Goal: Task Accomplishment & Management: Manage account settings

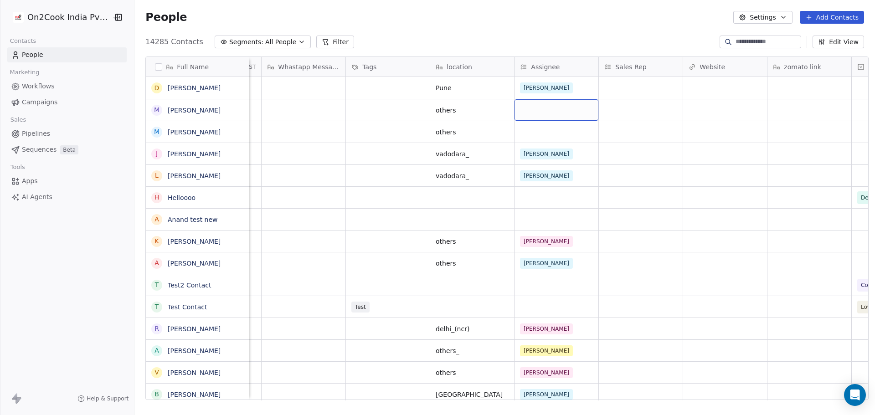
click at [539, 114] on div "grid" at bounding box center [556, 109] width 84 height 21
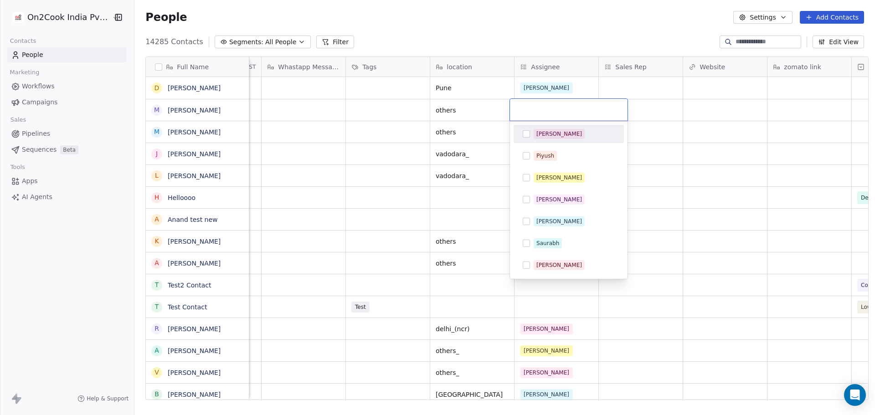
click at [559, 131] on div "[PERSON_NAME]" at bounding box center [574, 134] width 81 height 10
click at [766, 204] on html "On2Cook India Pvt. Ltd. Contacts People Marketing Workflows Campaigns Sales Pip…" at bounding box center [437, 207] width 875 height 415
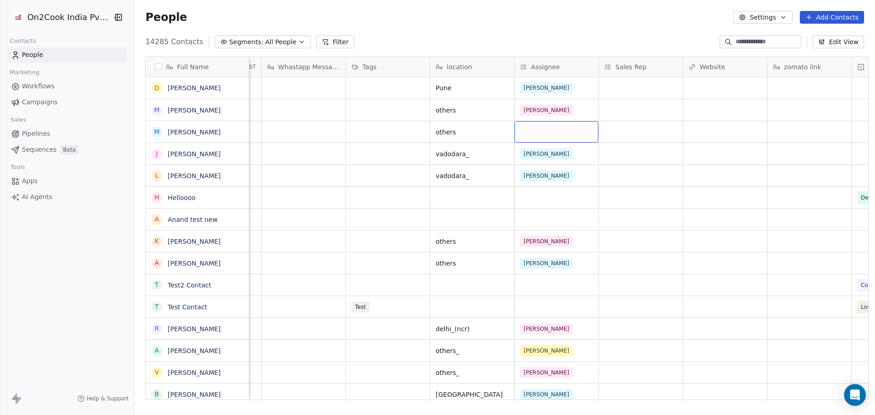
click at [572, 136] on div "grid" at bounding box center [556, 131] width 84 height 21
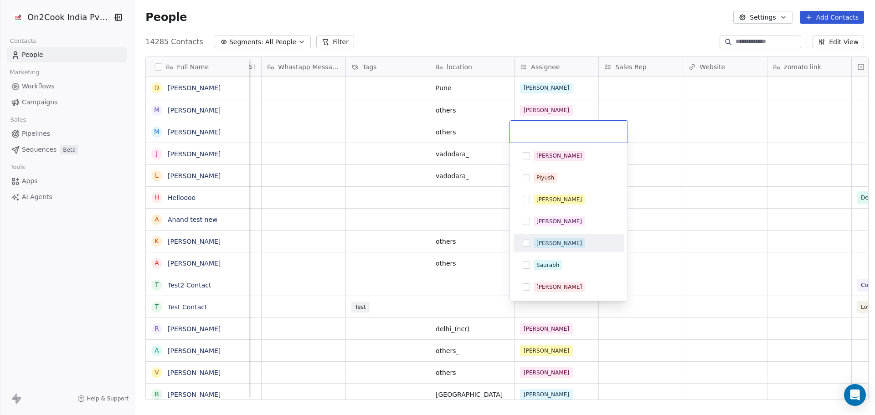
click at [573, 243] on div "[PERSON_NAME]" at bounding box center [574, 243] width 81 height 10
click at [740, 199] on html "On2Cook India Pvt. Ltd. Contacts People Marketing Workflows Campaigns Sales Pip…" at bounding box center [437, 207] width 875 height 415
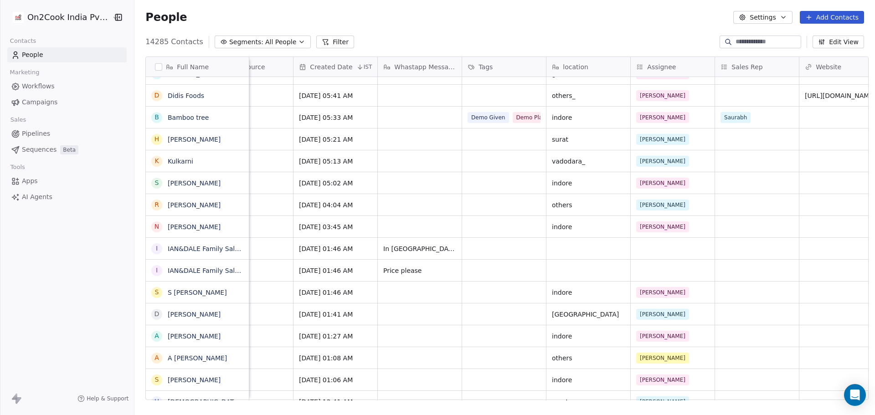
scroll to position [0, 551]
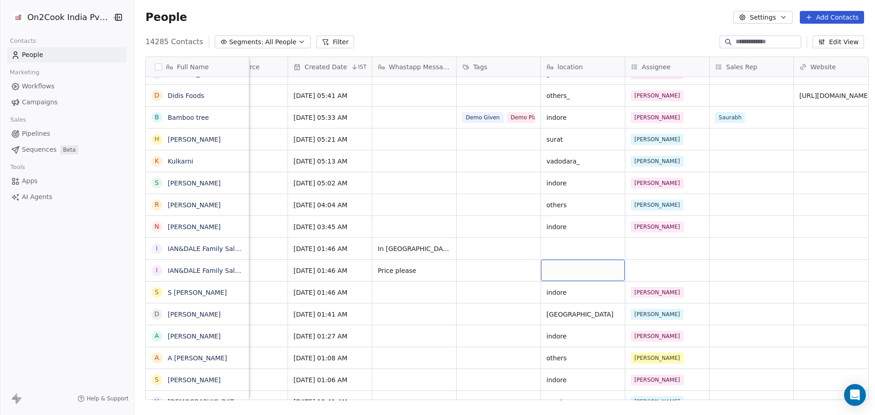
click at [568, 277] on div "grid" at bounding box center [583, 270] width 84 height 21
click at [512, 271] on html "On2Cook India Pvt. Ltd. Contacts People Marketing Workflows Campaigns Sales Pip…" at bounding box center [437, 207] width 875 height 415
click at [650, 249] on div "grid" at bounding box center [667, 248] width 84 height 21
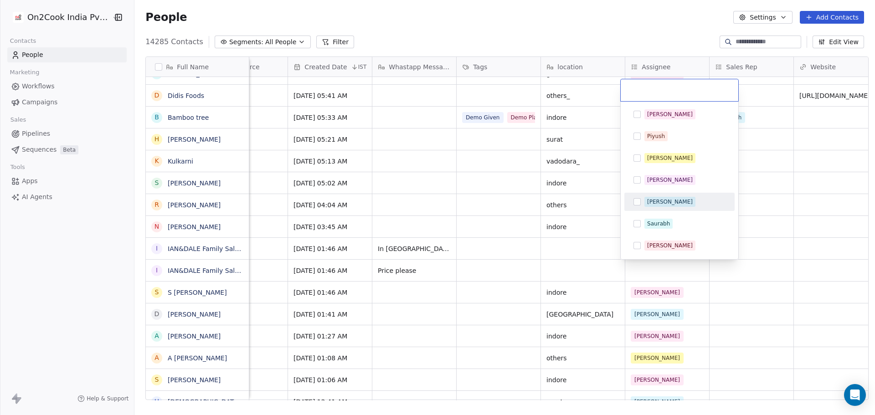
click at [674, 207] on div "[PERSON_NAME]" at bounding box center [679, 202] width 103 height 15
click at [673, 265] on html "On2Cook India Pvt. Ltd. Contacts People Marketing Workflows Campaigns Sales Pip…" at bounding box center [437, 207] width 875 height 415
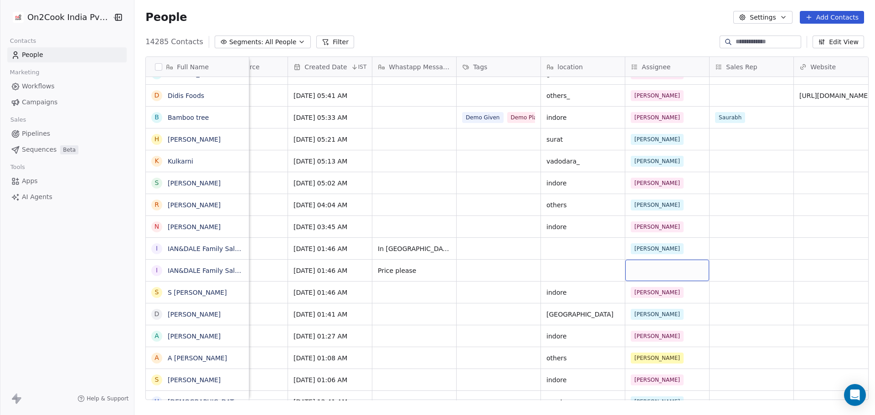
click at [672, 267] on div "grid" at bounding box center [667, 270] width 84 height 21
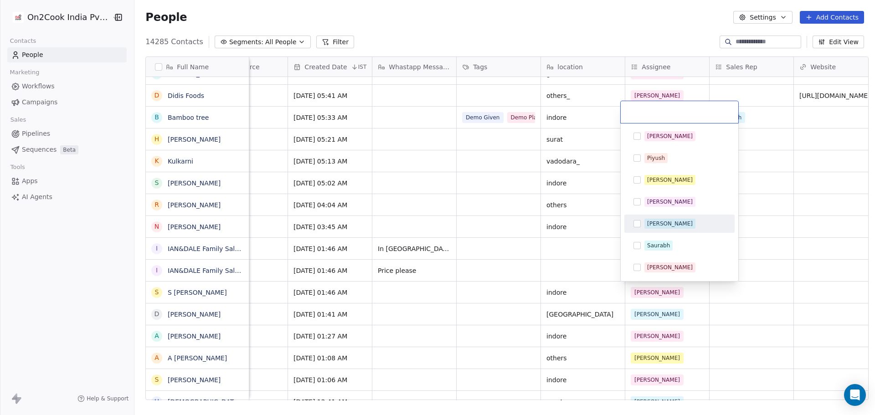
click at [663, 220] on span "[PERSON_NAME]" at bounding box center [669, 224] width 51 height 10
click at [496, 268] on html "On2Cook India Pvt. Ltd. Contacts People Marketing Workflows Campaigns Sales Pip…" at bounding box center [437, 207] width 875 height 415
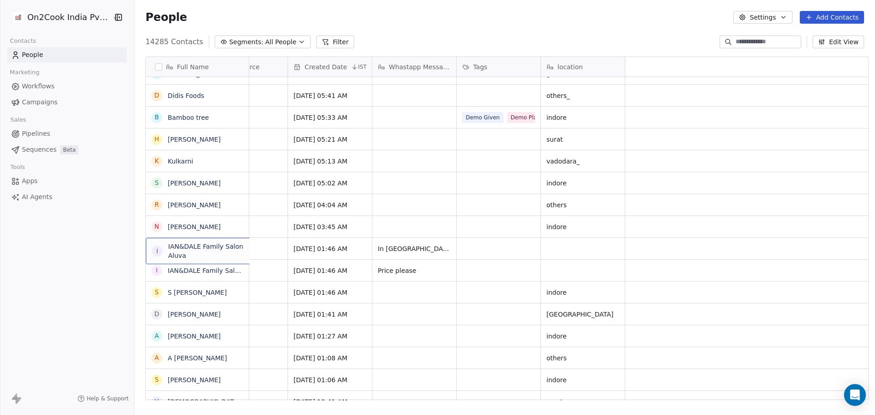
scroll to position [0, 0]
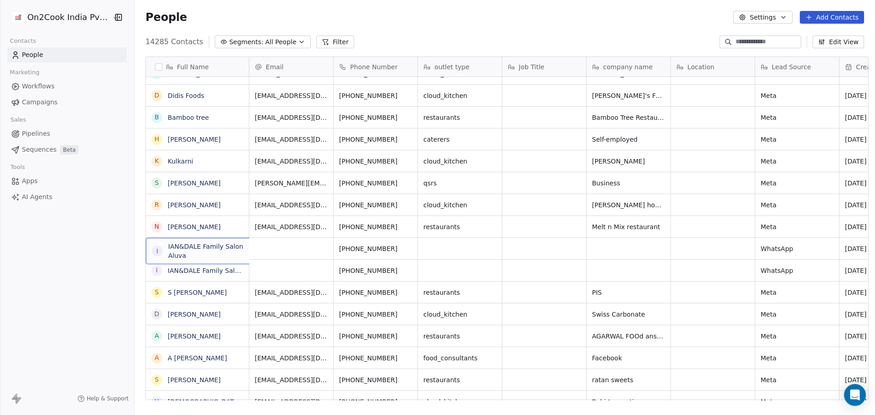
click at [158, 249] on div "I" at bounding box center [157, 251] width 11 height 11
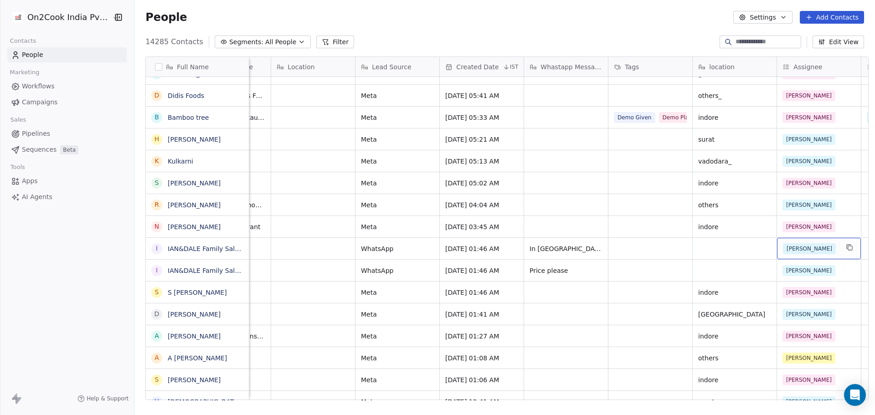
scroll to position [0, 484]
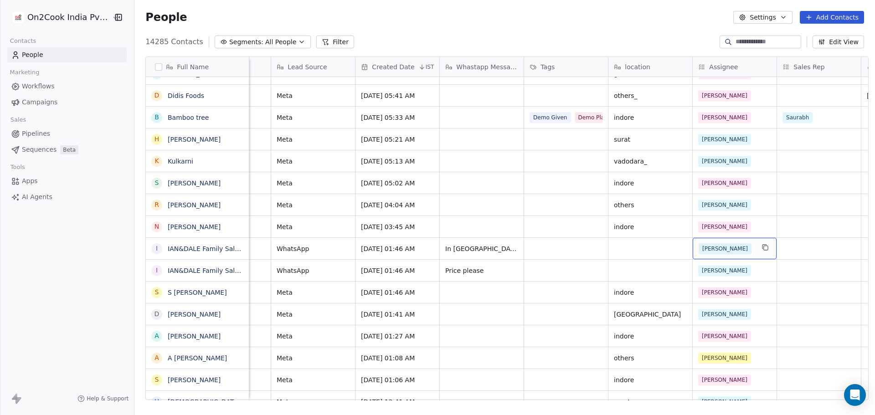
click at [746, 249] on div "[PERSON_NAME]" at bounding box center [726, 248] width 56 height 11
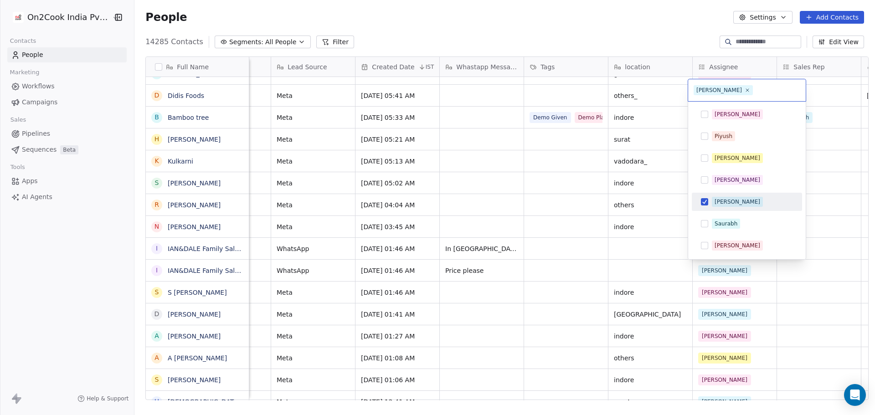
click at [735, 204] on div "[PERSON_NAME]" at bounding box center [752, 202] width 81 height 10
click at [833, 286] on html "On2Cook India Pvt. Ltd. Contacts People Marketing Workflows Campaigns Sales Pip…" at bounding box center [437, 207] width 875 height 415
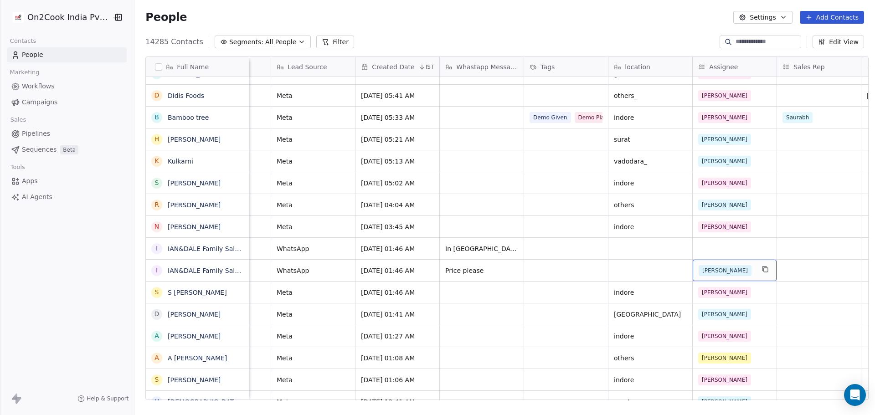
click at [754, 271] on div "[PERSON_NAME]" at bounding box center [735, 270] width 84 height 21
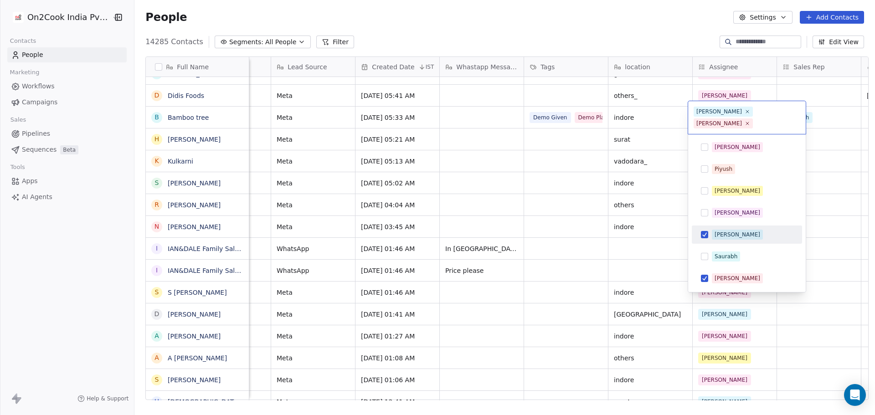
click at [728, 230] on div "[PERSON_NAME]" at bounding box center [746, 234] width 103 height 15
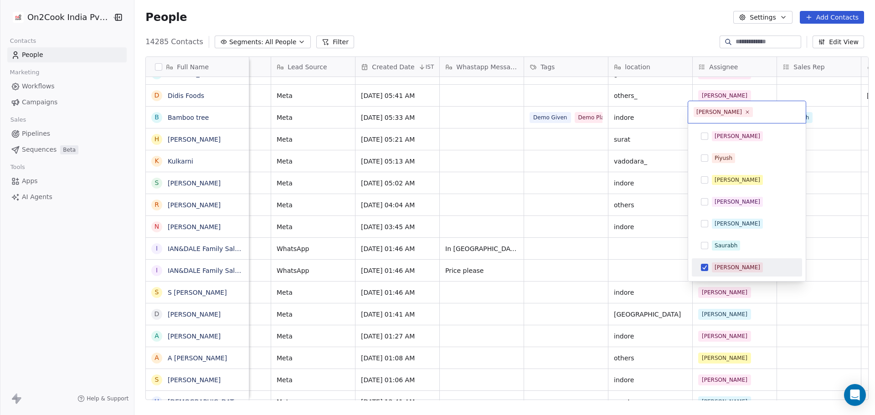
click at [733, 274] on div "[PERSON_NAME]" at bounding box center [746, 267] width 103 height 15
click at [777, 315] on html "On2Cook India Pvt. Ltd. Contacts People Marketing Workflows Campaigns Sales Pip…" at bounding box center [437, 207] width 875 height 415
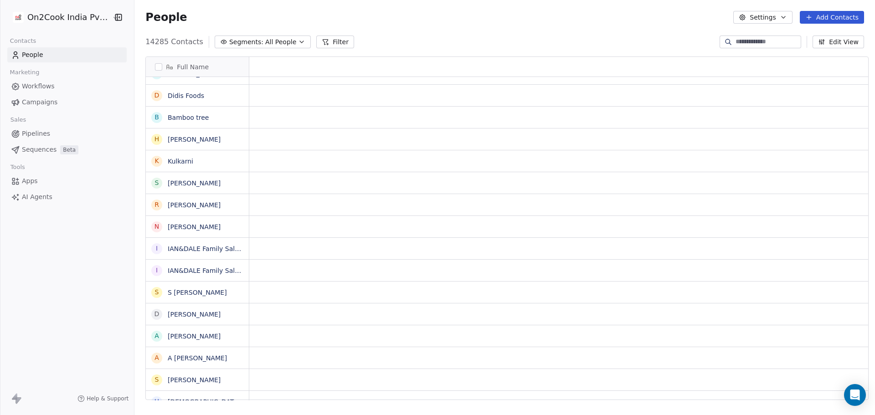
scroll to position [0, 0]
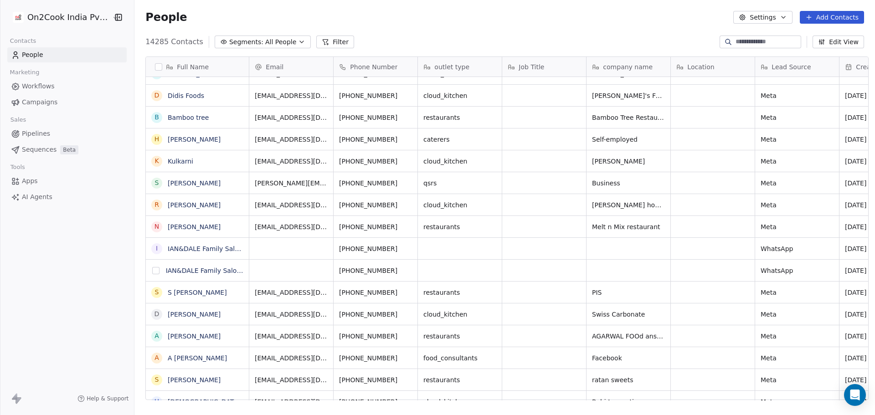
click at [152, 272] on button "grid" at bounding box center [155, 270] width 7 height 7
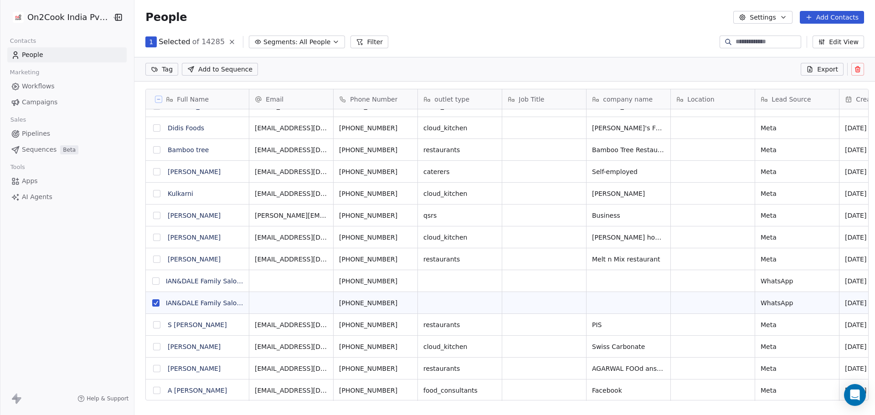
scroll to position [326, 738]
click at [152, 282] on button "grid" at bounding box center [155, 280] width 7 height 7
click at [857, 71] on icon at bounding box center [857, 69] width 7 height 7
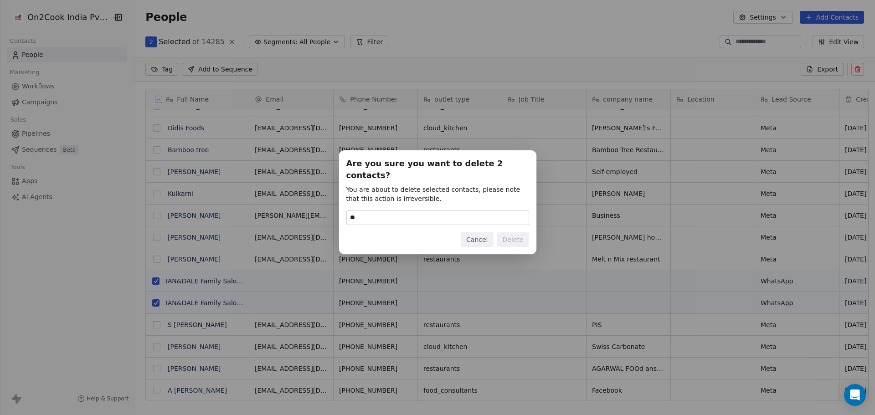
type input "******"
click at [511, 234] on button "Delete" at bounding box center [513, 239] width 32 height 15
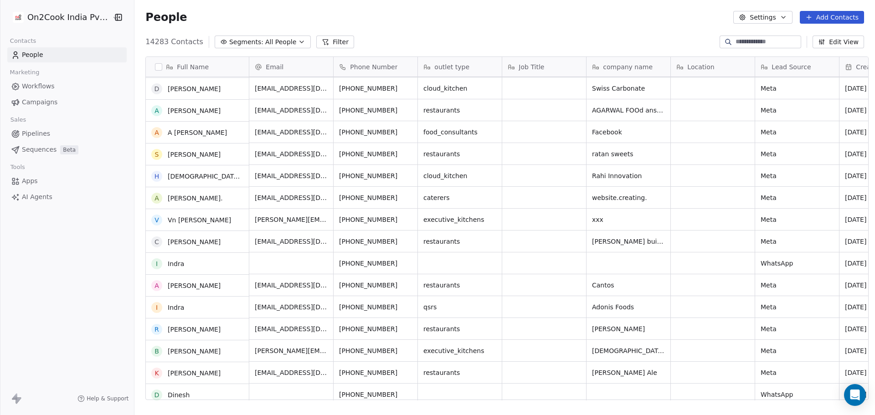
scroll to position [0, 0]
